Goal: Information Seeking & Learning: Learn about a topic

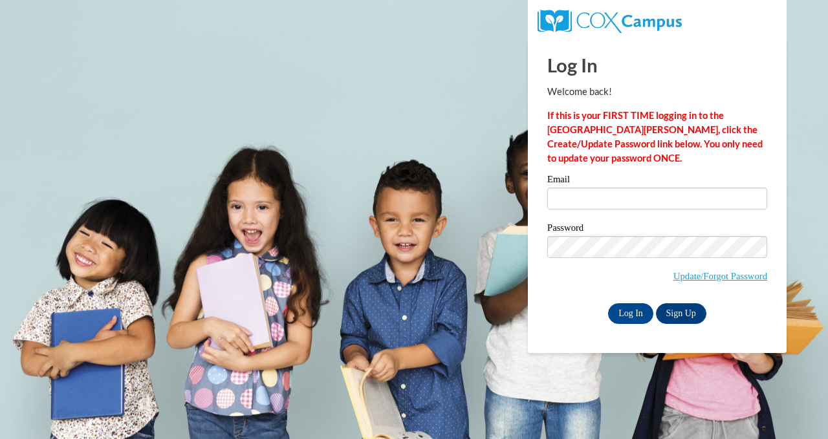
click at [590, 210] on div "Email" at bounding box center [657, 197] width 220 height 45
click at [589, 200] on input "Email" at bounding box center [657, 199] width 220 height 22
type input "ctoth@kewaskumschools.org"
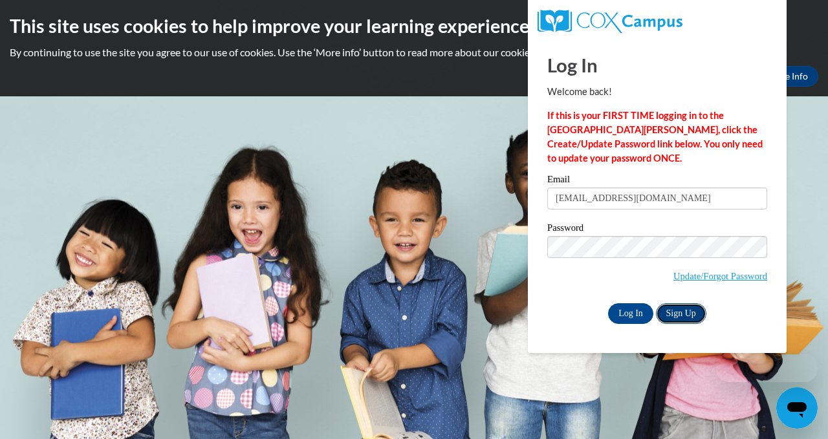
click at [688, 315] on link "Sign Up" at bounding box center [681, 314] width 50 height 21
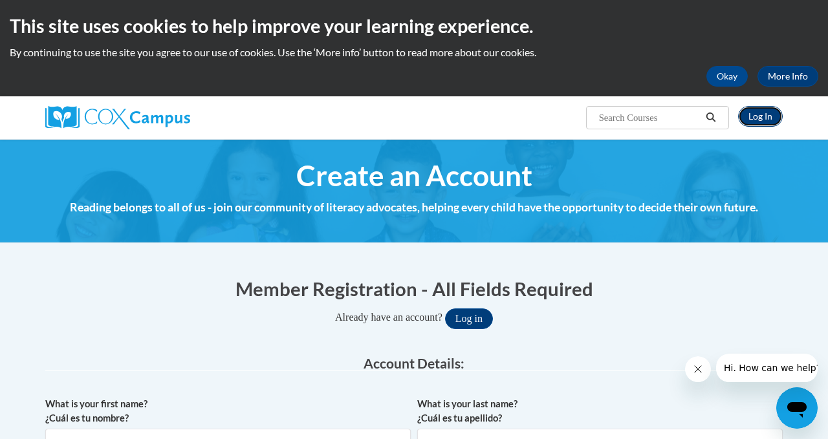
click at [761, 116] on link "Log In" at bounding box center [760, 116] width 45 height 21
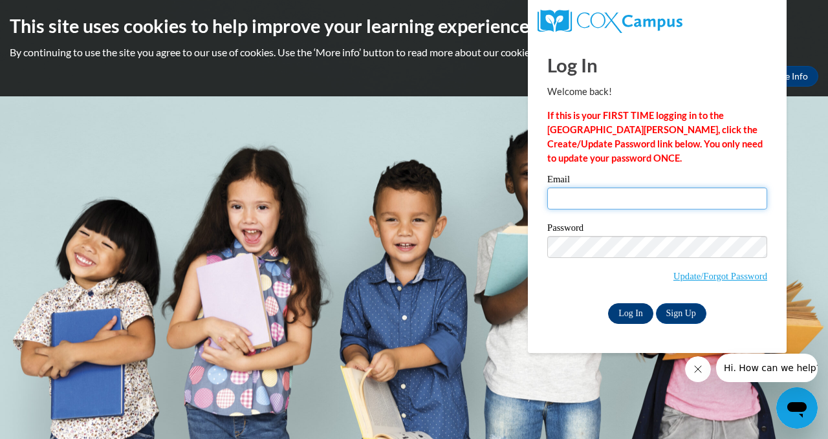
type input "[EMAIL_ADDRESS][DOMAIN_NAME]"
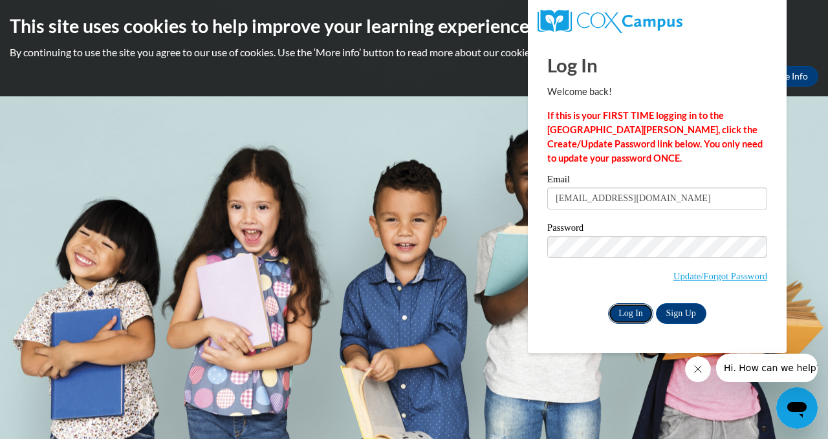
click at [637, 312] on input "Log In" at bounding box center [630, 314] width 45 height 21
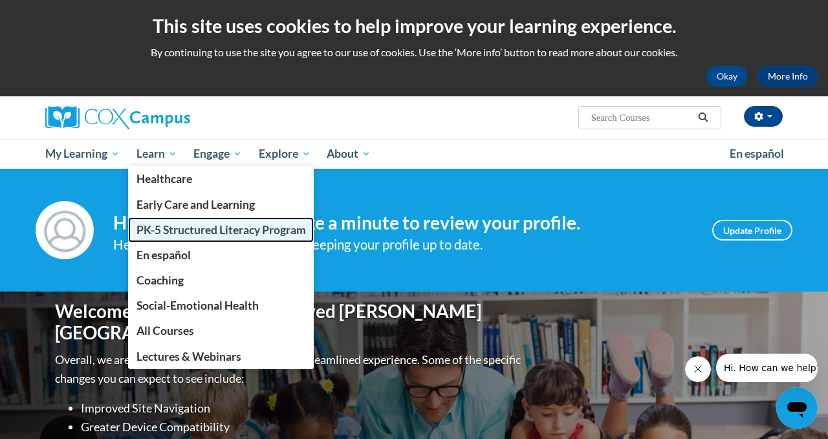
click at [203, 234] on span "PK-5 Structured Literacy Program" at bounding box center [222, 230] width 170 height 14
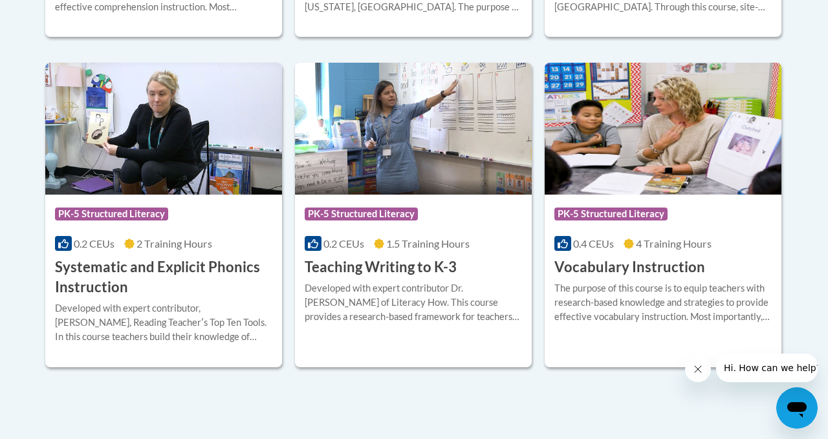
scroll to position [1595, 0]
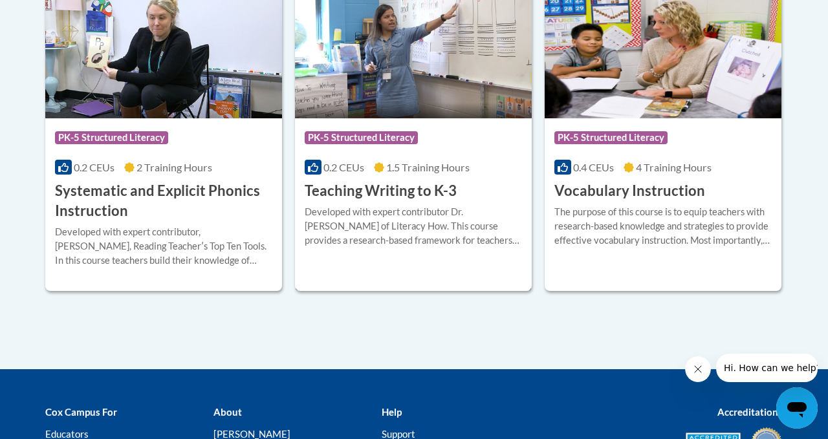
click at [429, 210] on div "Developed with expert contributor Dr. Margie Gillis of Literacy How. This cours…" at bounding box center [413, 226] width 217 height 43
click at [429, 210] on div "Developed with expert contributor Dr. [PERSON_NAME] of Literacy How. This cours…" at bounding box center [413, 226] width 217 height 43
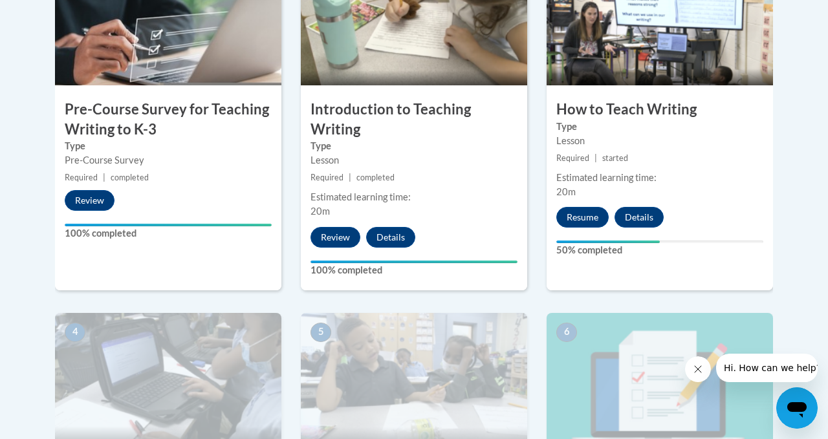
scroll to position [507, 0]
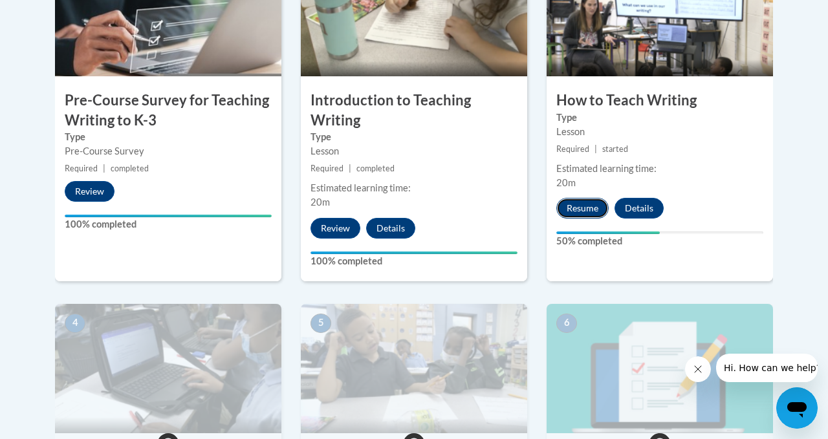
click at [584, 206] on button "Resume" at bounding box center [583, 208] width 52 height 21
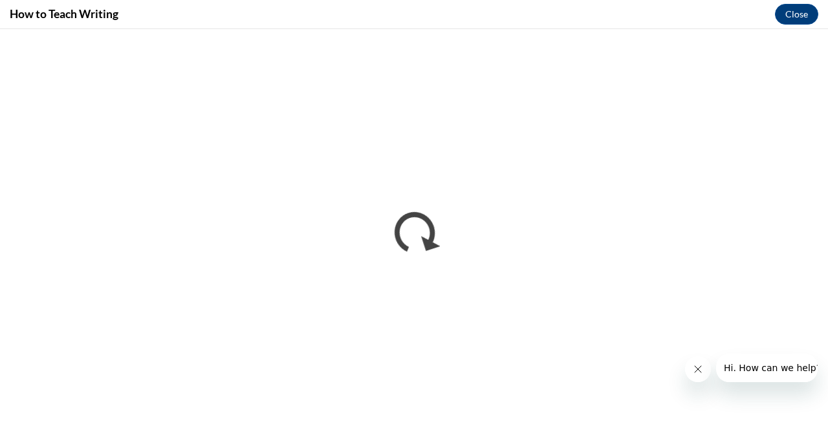
scroll to position [0, 0]
click at [792, 14] on button "Close" at bounding box center [796, 14] width 43 height 21
